Goal: Navigation & Orientation: Find specific page/section

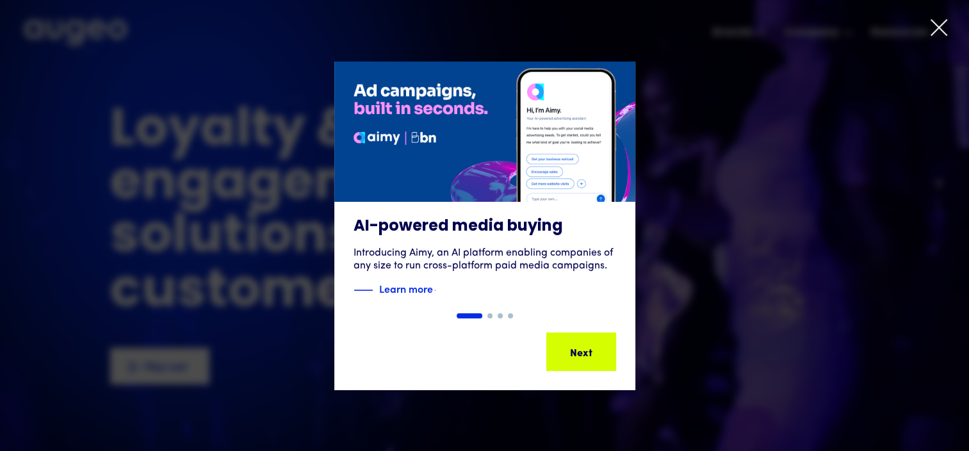
click at [940, 24] on icon at bounding box center [939, 27] width 19 height 19
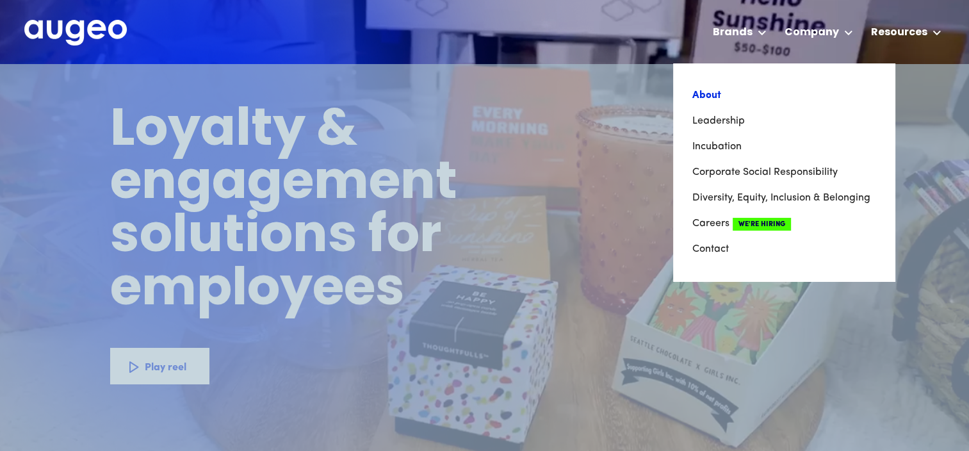
click at [710, 95] on link "About" at bounding box center [784, 96] width 183 height 26
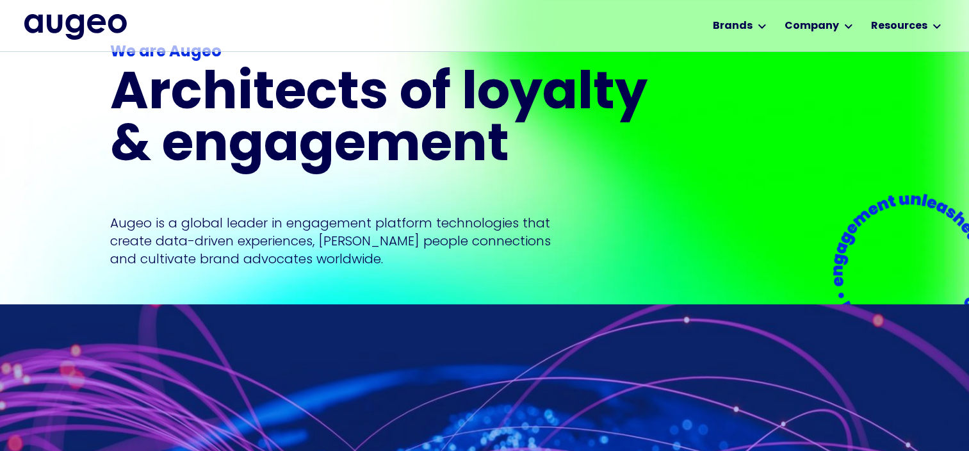
scroll to position [129, 0]
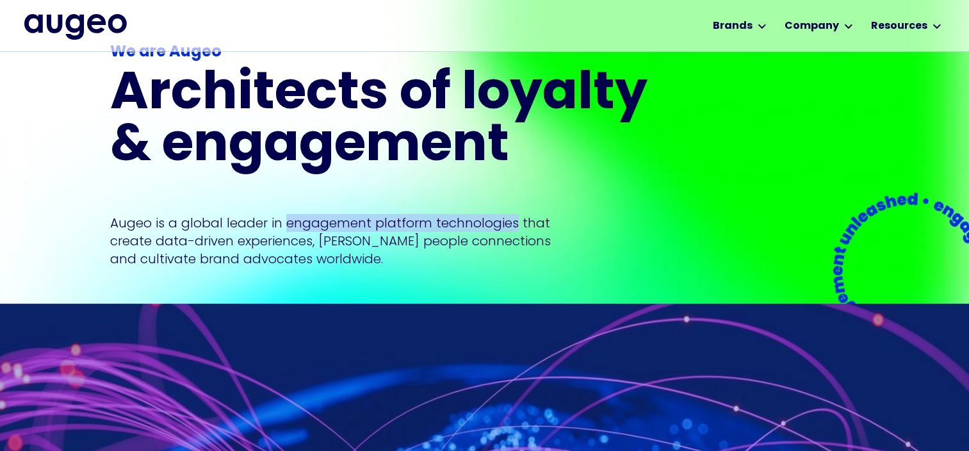
drag, startPoint x: 286, startPoint y: 220, endPoint x: 509, endPoint y: 199, distance: 224.0
click at [509, 199] on div "We are Augeo Architects of loyalty & engagement Augeo is a global leader in eng…" at bounding box center [386, 154] width 553 height 227
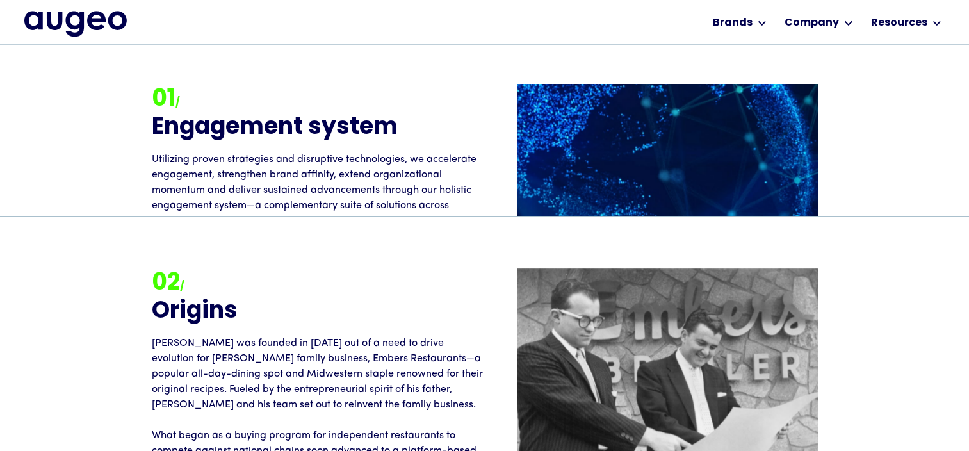
scroll to position [1162, 0]
